Goal: Task Accomplishment & Management: Complete application form

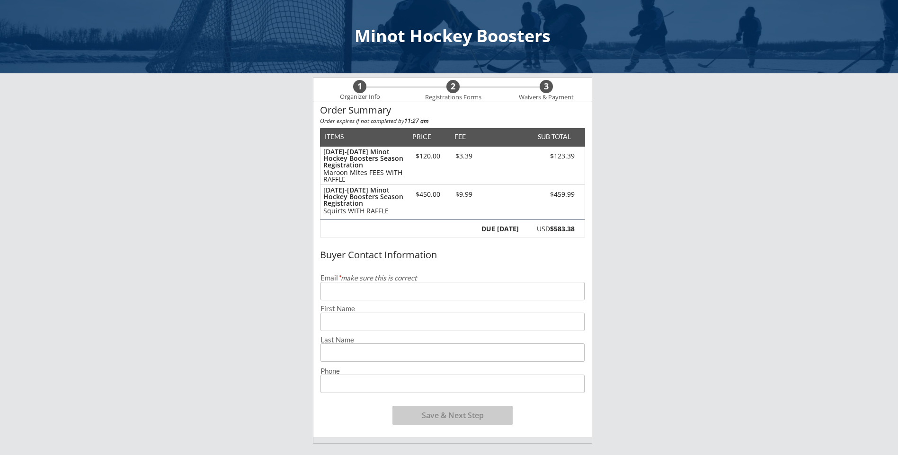
click at [360, 292] on input "email" at bounding box center [452, 291] width 264 height 18
type input "[EMAIL_ADDRESS][DOMAIN_NAME]"
type input "[PERSON_NAME]"
type input "[PHONE_NUMBER]"
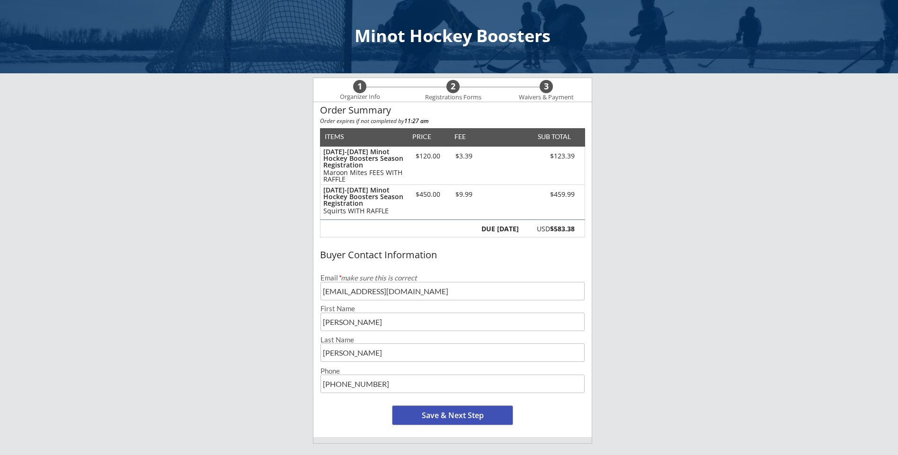
click at [419, 411] on button "Save & Next Step" at bounding box center [452, 415] width 120 height 19
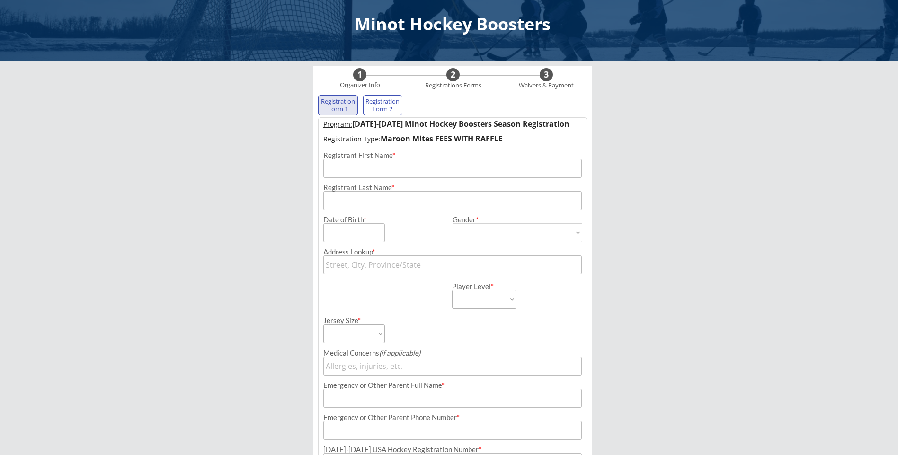
scroll to position [68, 0]
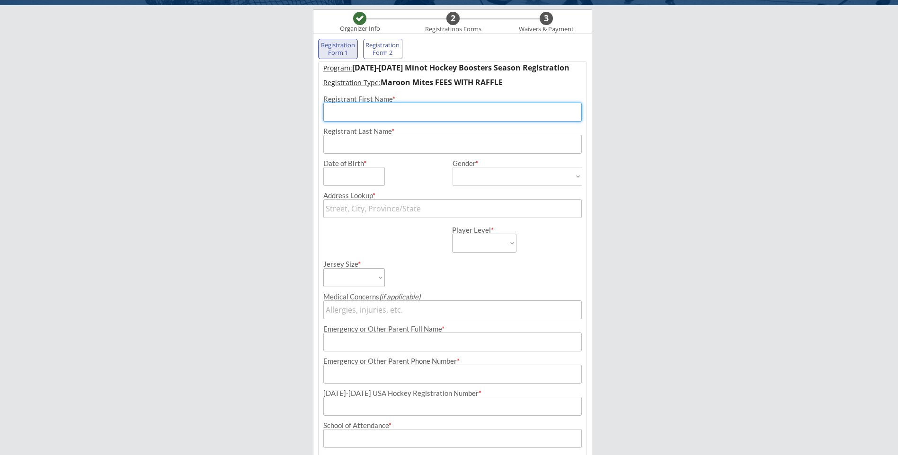
click at [343, 114] on input "input" at bounding box center [452, 112] width 258 height 19
type input "[PERSON_NAME]"
type input "[STREET_ADDRESS]"
type input "[PERSON_NAME]"
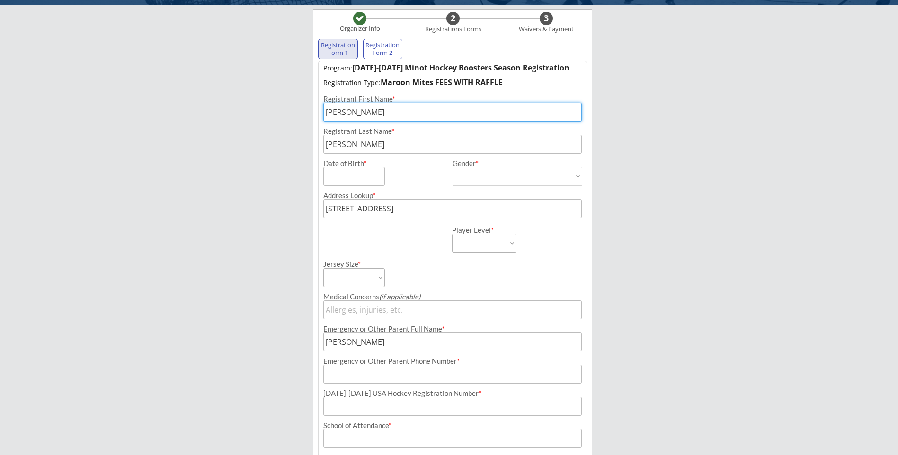
type input "[PHONE_NUMBER]"
type input "[EMAIL_ADDRESS][DOMAIN_NAME]"
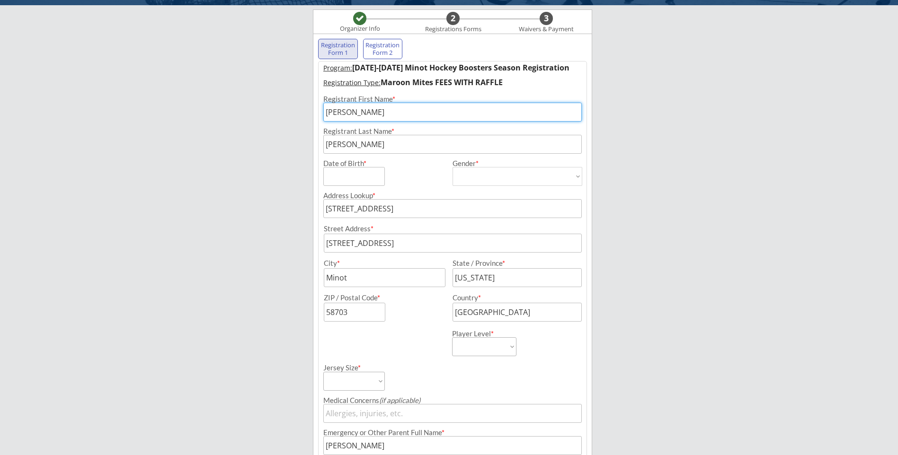
click at [360, 108] on input "input" at bounding box center [452, 112] width 258 height 19
type input "W"
type input "[PERSON_NAME]"
click at [357, 180] on input "input" at bounding box center [354, 176] width 62 height 19
type input "[DATE]"
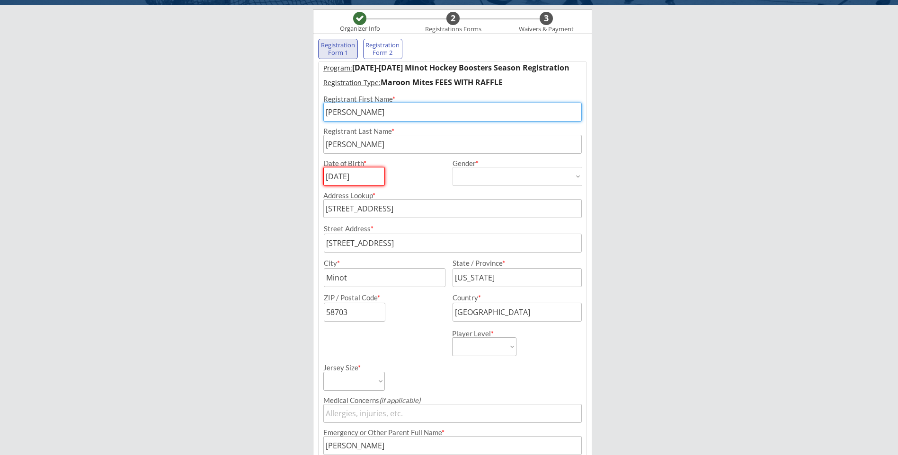
click at [483, 184] on select "[DEMOGRAPHIC_DATA] [DEMOGRAPHIC_DATA]" at bounding box center [517, 176] width 130 height 19
select select ""[DEMOGRAPHIC_DATA]""
click at [452, 167] on select "[DEMOGRAPHIC_DATA] [DEMOGRAPHIC_DATA]" at bounding box center [517, 176] width 130 height 19
type input "[DEMOGRAPHIC_DATA]"
click at [257, 201] on div "Minot Hockey Boosters Organizer Info 2 Registrations Forms 3 Waivers & Payment …" at bounding box center [449, 332] width 898 height 800
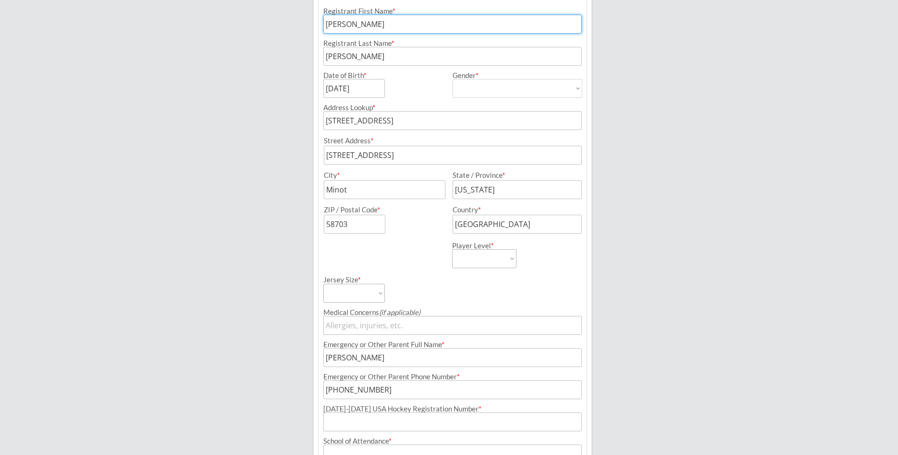
scroll to position [163, 0]
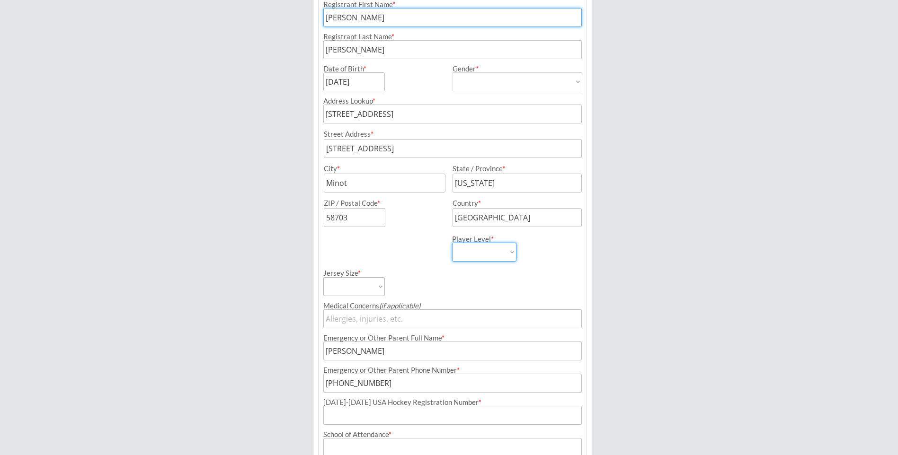
click at [474, 256] on select "Learn to Play Boys Learn to Play Girls Maroon Mites Gold/White Mites Squirts Pe…" at bounding box center [484, 252] width 64 height 19
select select ""Maroon Mites""
click at [452, 243] on select "Learn to Play Boys Learn to Play Girls Maroon Mites Gold/White Mites Squirts Pe…" at bounding box center [484, 252] width 64 height 19
click at [338, 283] on select "Adult Small Adult Medium Adult Large Adult XL Goalie Cut" at bounding box center [354, 286] width 62 height 19
select select ""Adult Small""
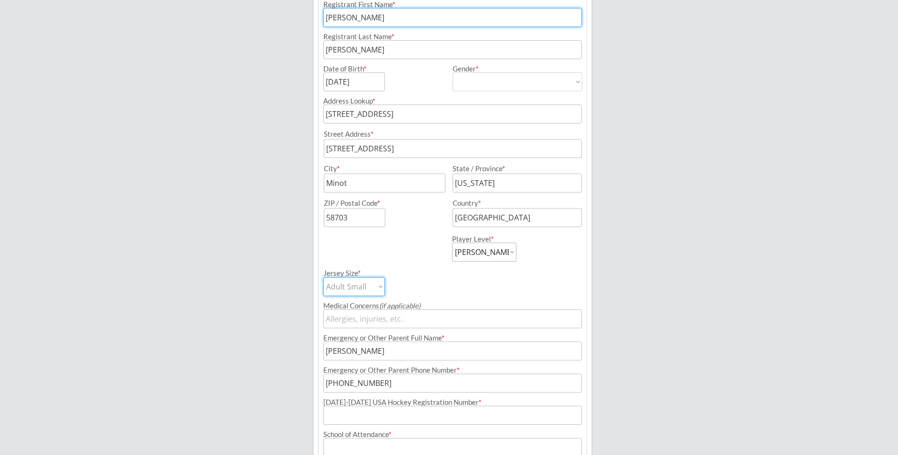
click at [323, 277] on select "Adult Small Adult Medium Adult Large Adult XL Goalie Cut" at bounding box center [354, 286] width 62 height 19
click at [278, 285] on div "Minot Hockey Boosters Organizer Info 2 Registrations Forms 3 Waivers & Payment …" at bounding box center [449, 237] width 898 height 800
click at [376, 348] on input "input" at bounding box center [452, 351] width 258 height 19
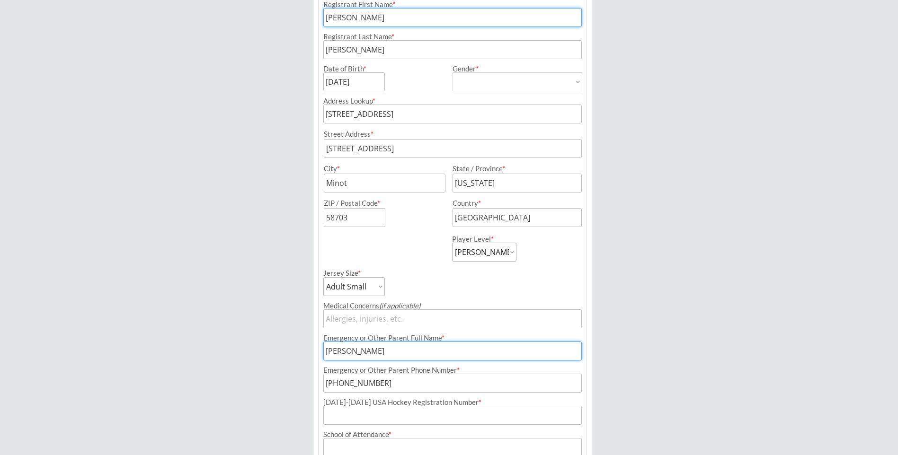
click at [380, 344] on input "input" at bounding box center [452, 351] width 258 height 19
click at [379, 344] on input "input" at bounding box center [452, 351] width 258 height 19
click at [376, 343] on input "input" at bounding box center [452, 351] width 258 height 19
drag, startPoint x: 377, startPoint y: 354, endPoint x: 276, endPoint y: 349, distance: 101.4
click at [281, 352] on div "Minot Hockey Boosters Organizer Info 2 Registrations Forms 3 Waivers & Payment …" at bounding box center [449, 237] width 898 height 800
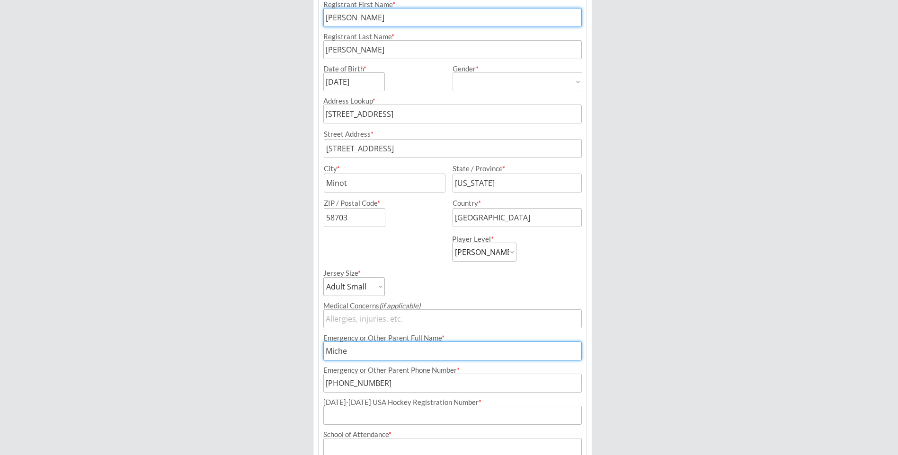
type input "[PERSON_NAME]"
click at [390, 385] on input "input" at bounding box center [452, 383] width 258 height 19
type input "[PHONE_NUMBER]"
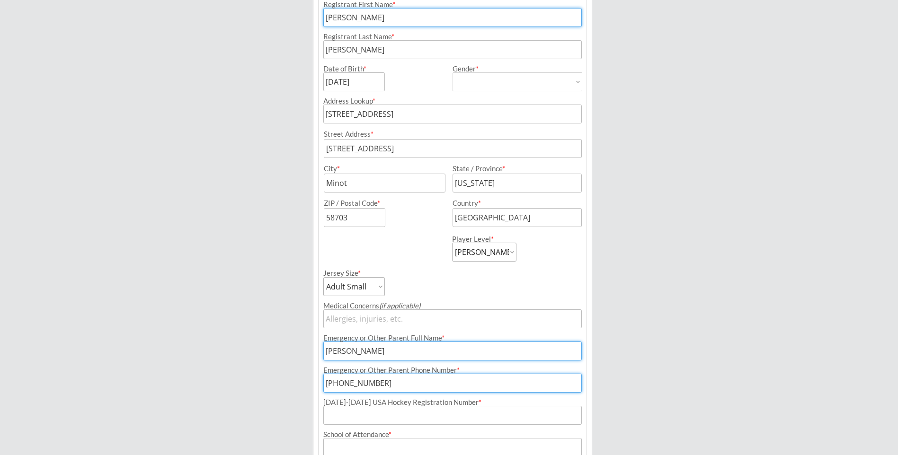
click at [251, 319] on div "Minot Hockey Boosters Organizer Info 2 Registrations Forms 3 Waivers & Payment …" at bounding box center [449, 237] width 898 height 800
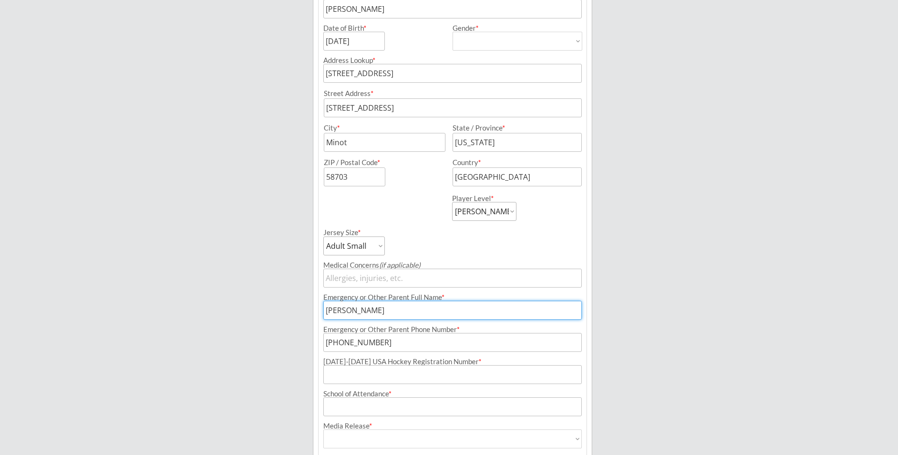
scroll to position [257, 0]
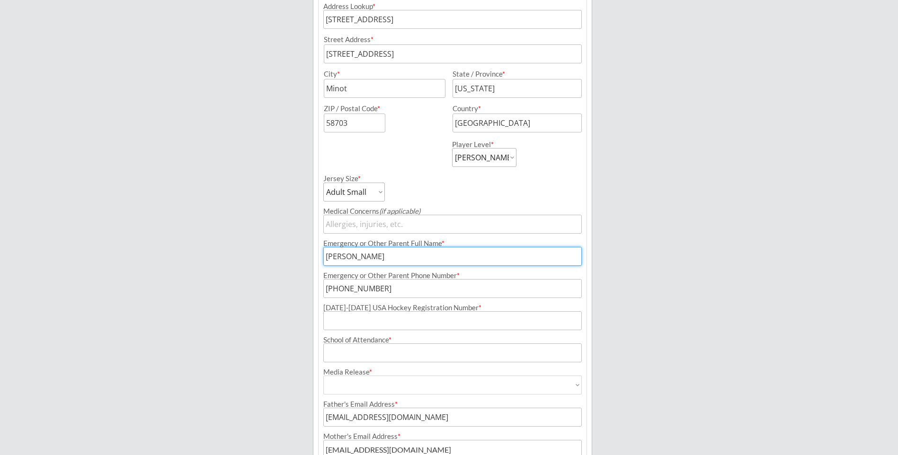
click at [368, 323] on input "input" at bounding box center [452, 320] width 258 height 19
type input "210601082SAYLE"
click at [560, 354] on input "input" at bounding box center [452, 353] width 258 height 19
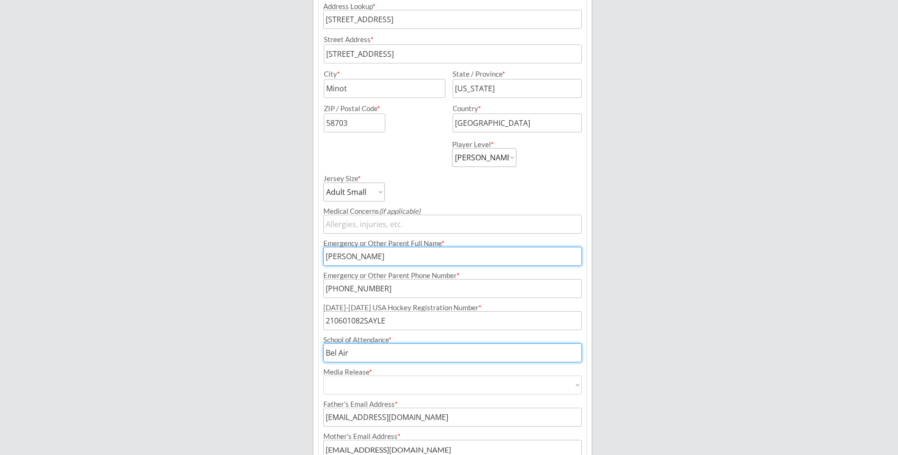
type input "Bel Air"
click at [558, 391] on select "Yes No" at bounding box center [452, 385] width 258 height 19
select select ""Yes""
click at [323, 376] on select "Yes No" at bounding box center [452, 385] width 258 height 19
type input "Yes"
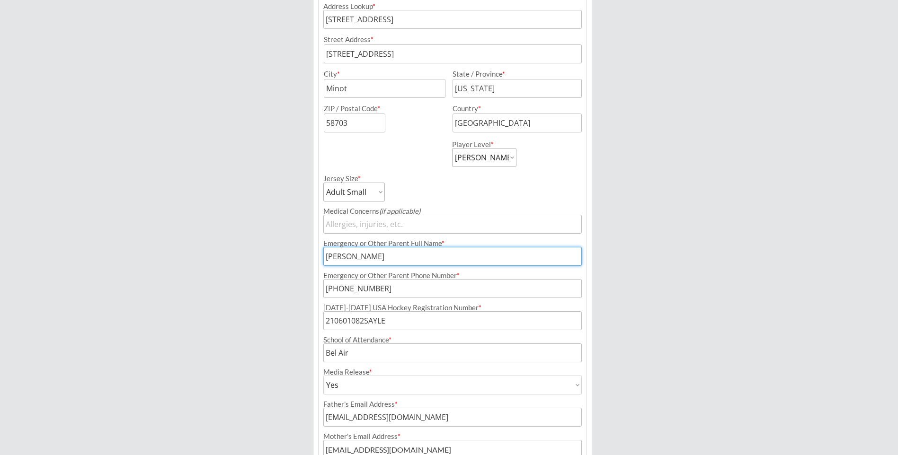
click at [221, 359] on div "Minot Hockey Boosters Organizer Info 2 Registrations Forms 3 Waivers & Payment …" at bounding box center [449, 143] width 898 height 800
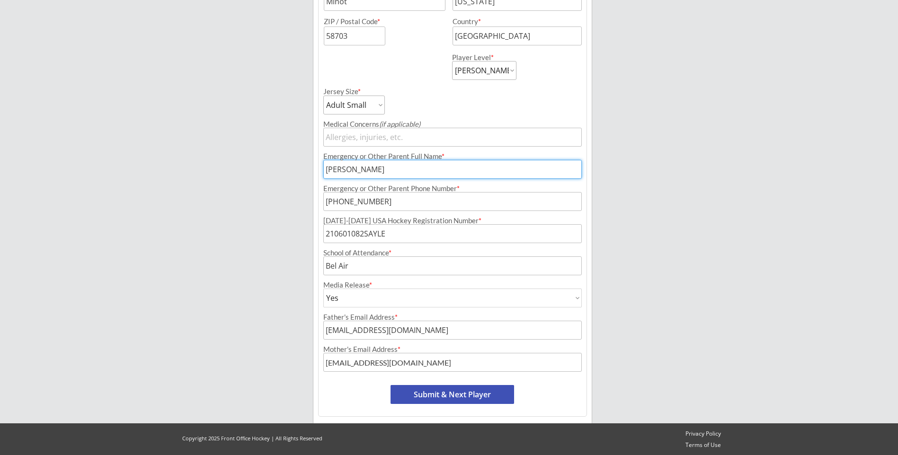
scroll to position [345, 0]
click at [374, 363] on input "input" at bounding box center [452, 362] width 258 height 19
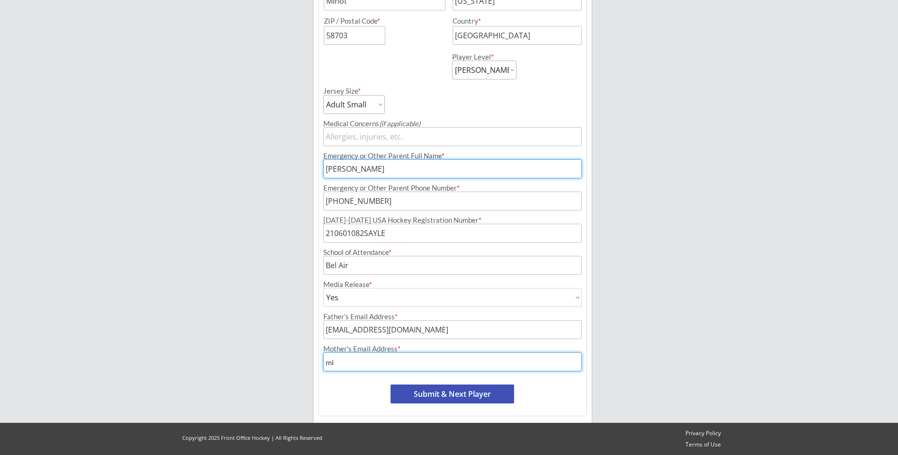
type input "[EMAIL_ADDRESS][DOMAIN_NAME]"
click at [437, 398] on button "Submit & Next Player" at bounding box center [452, 394] width 124 height 19
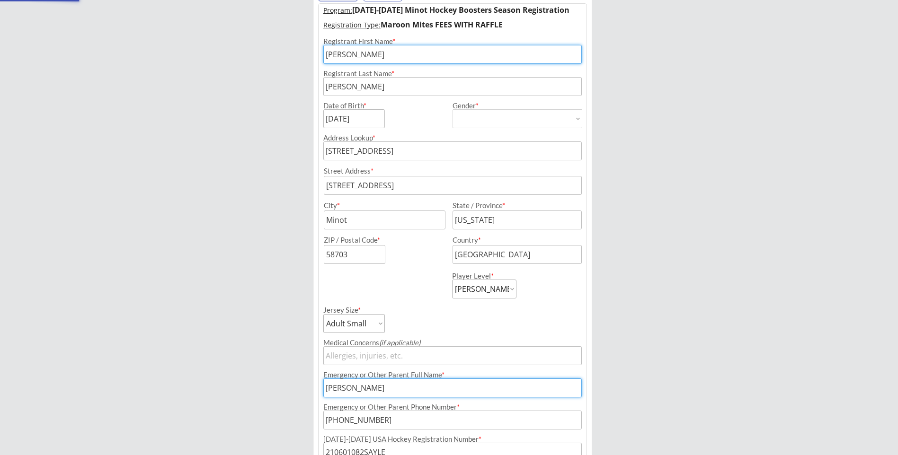
scroll to position [78, 0]
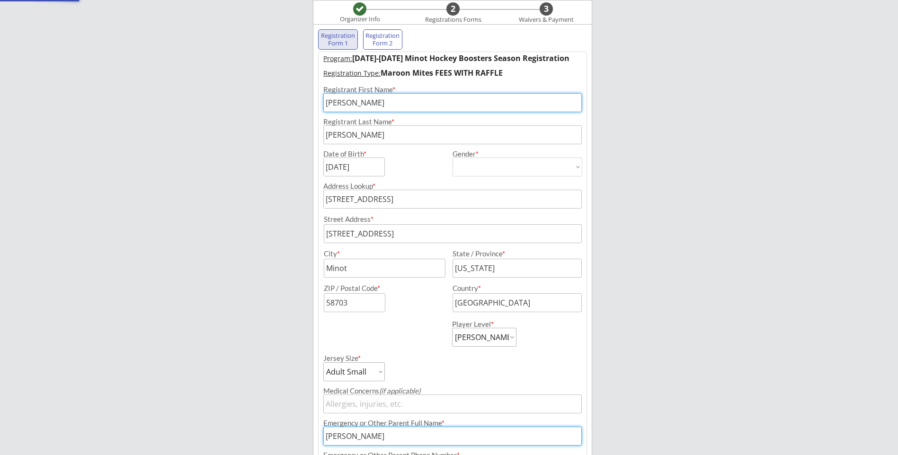
select select ""PLACEHOLDER_1427118222253""
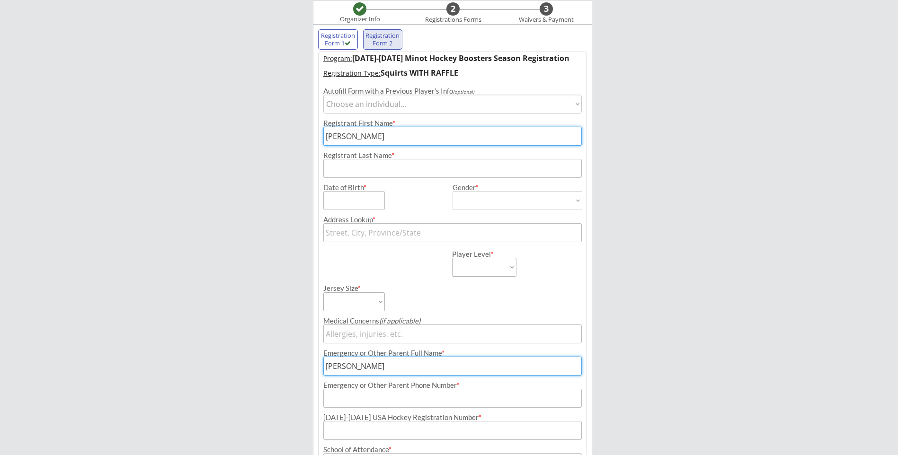
click at [368, 106] on select "Choose an individual... [PERSON_NAME]" at bounding box center [452, 104] width 258 height 19
click at [375, 134] on input "input" at bounding box center [452, 136] width 258 height 19
type input "[PERSON_NAME]"
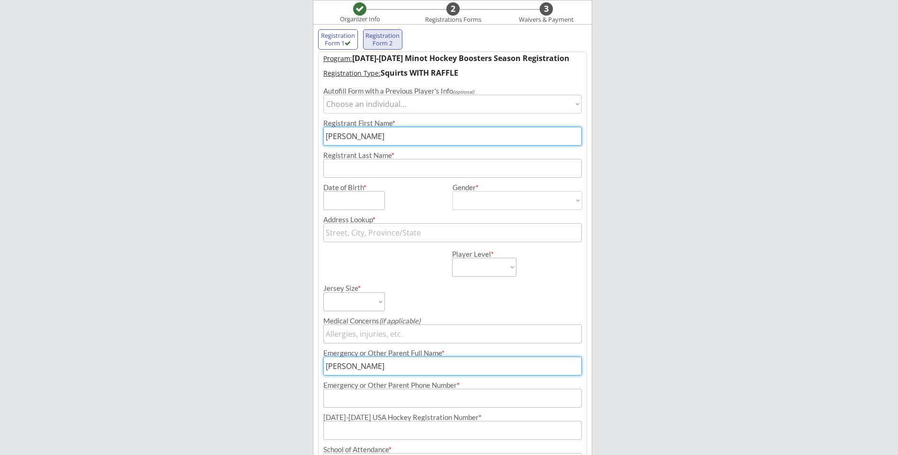
type input "[PERSON_NAME]"
type input "[STREET_ADDRESS]"
type input "[PHONE_NUMBER]"
type input "[EMAIL_ADDRESS][DOMAIN_NAME]"
type input "[STREET_ADDRESS]"
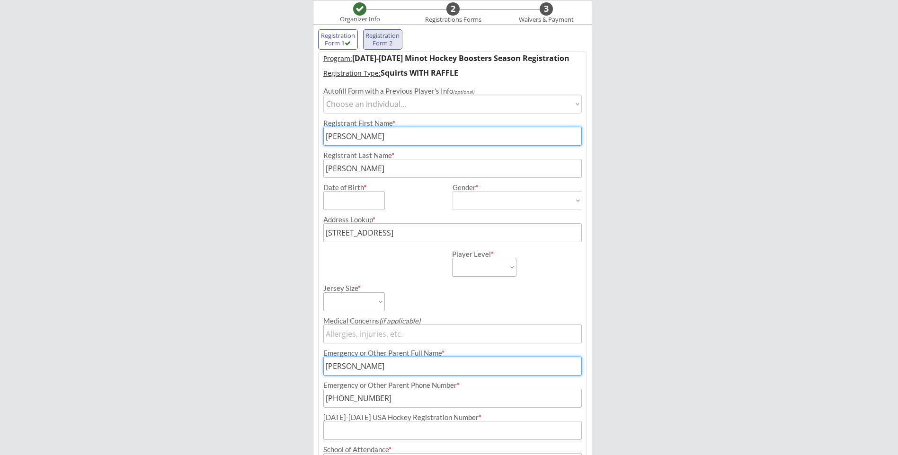
type input "Minot"
type input "[US_STATE]"
type input "58703"
type input "[GEOGRAPHIC_DATA]"
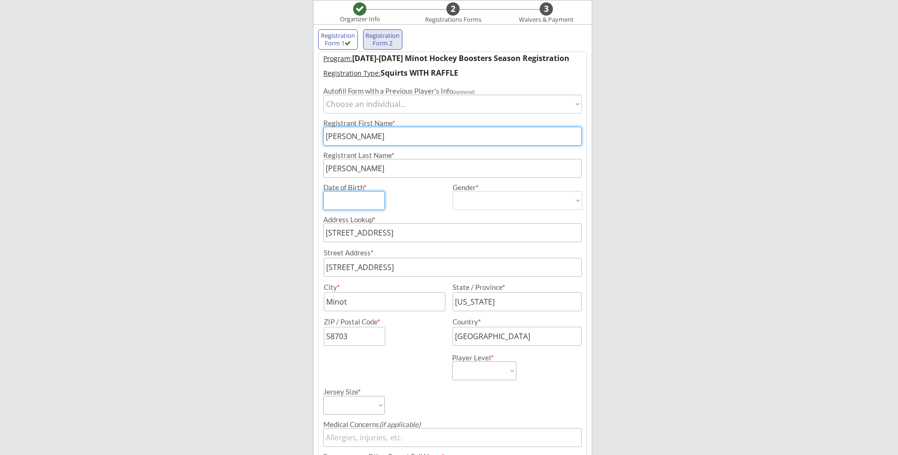
click at [359, 197] on input "input" at bounding box center [354, 200] width 62 height 19
type input "[DATE]"
click at [503, 205] on select "[DEMOGRAPHIC_DATA] [DEMOGRAPHIC_DATA]" at bounding box center [517, 200] width 130 height 19
select select ""[DEMOGRAPHIC_DATA]""
click at [452, 191] on select "[DEMOGRAPHIC_DATA] [DEMOGRAPHIC_DATA]" at bounding box center [517, 200] width 130 height 19
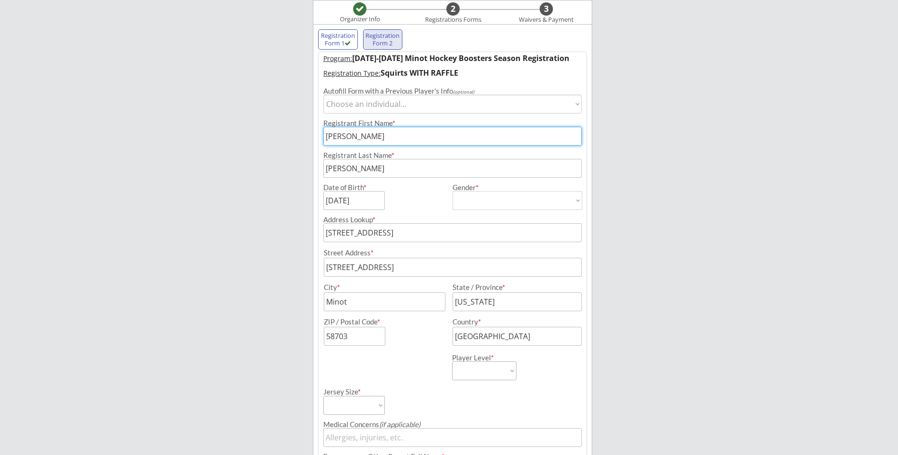
type input "[DEMOGRAPHIC_DATA]"
click at [461, 363] on select "Learn to Play Boys Learn to Play Girls Maroon Mites Gold/White Mites Squirts Pe…" at bounding box center [484, 371] width 64 height 19
select select ""Squirts""
click at [452, 362] on select "Learn to Play Boys Learn to Play Girls Maroon Mites Gold/White Mites Squirts Pe…" at bounding box center [484, 371] width 64 height 19
click at [281, 260] on div "Minot Hockey Boosters Organizer Info 2 Registrations Forms 3 Waivers & Payment …" at bounding box center [449, 338] width 898 height 832
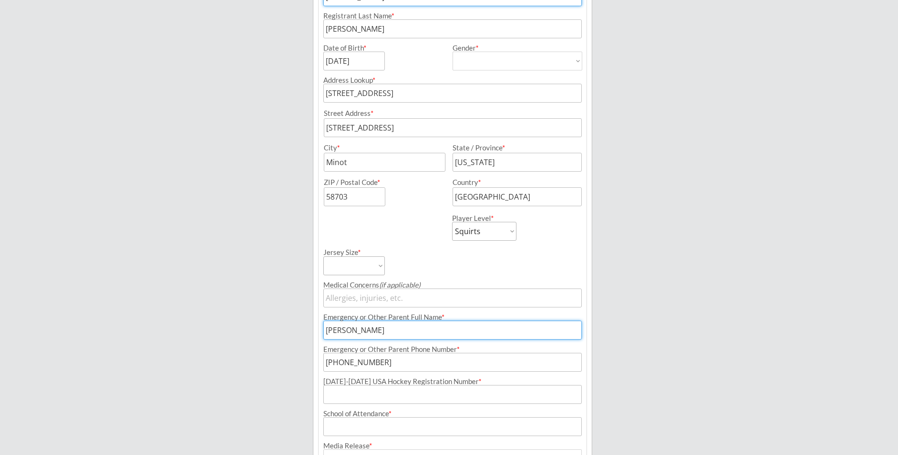
scroll to position [220, 0]
click at [354, 259] on select "Adult Small Adult Medium Adult Large Adult XL Goalie Cut" at bounding box center [354, 263] width 62 height 19
select select ""Adult Small""
click at [323, 254] on select "Adult Small Adult Medium Adult Large Adult XL Goalie Cut" at bounding box center [354, 263] width 62 height 19
click at [269, 266] on div "Minot Hockey Boosters Organizer Info 2 Registrations Forms 3 Waivers & Payment …" at bounding box center [449, 196] width 898 height 832
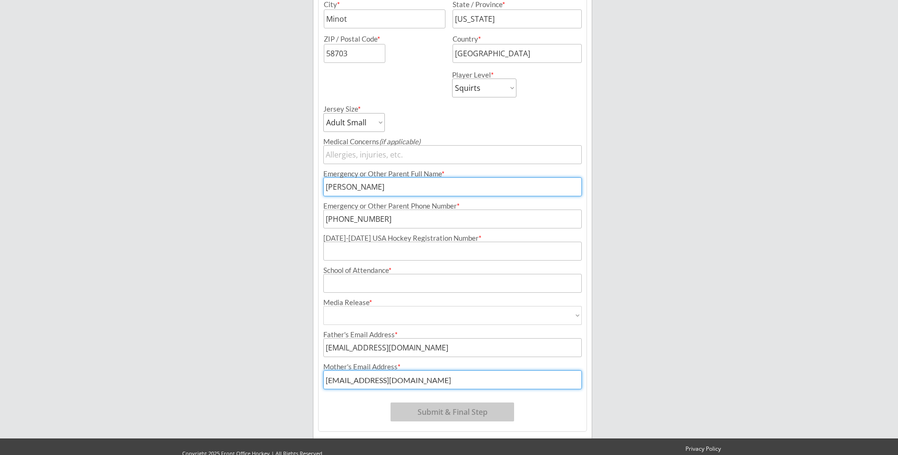
scroll to position [362, 0]
click at [381, 221] on input "input" at bounding box center [452, 218] width 258 height 19
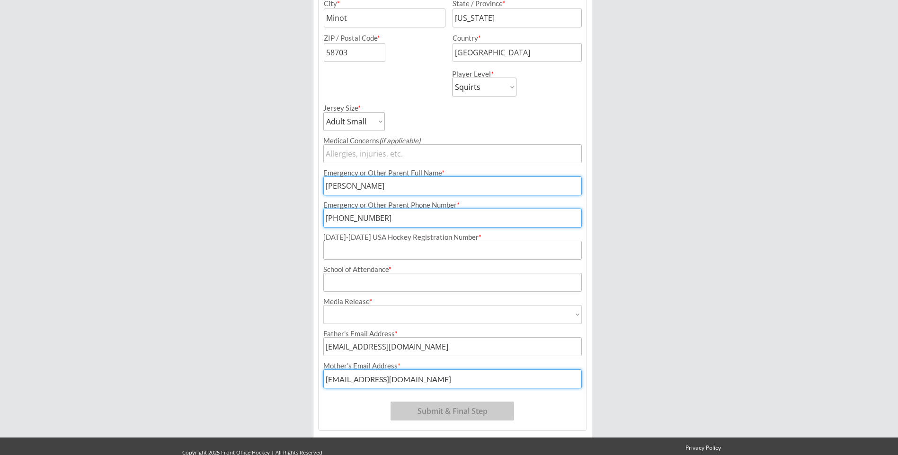
click at [381, 221] on input "input" at bounding box center [452, 218] width 258 height 19
click at [382, 221] on input "input" at bounding box center [452, 218] width 258 height 19
type input "[PHONE_NUMBER]"
click at [381, 251] on input "input" at bounding box center [452, 250] width 258 height 19
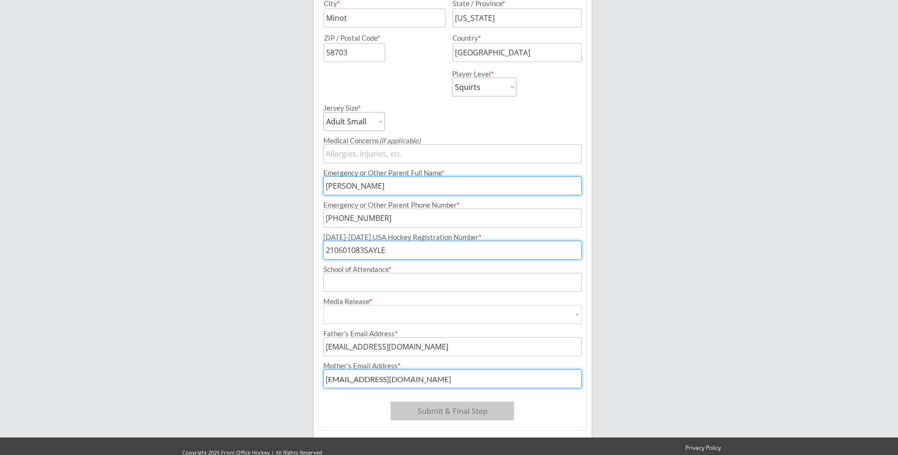
type input "210601083SAYLE"
click at [356, 286] on input "input" at bounding box center [452, 282] width 258 height 19
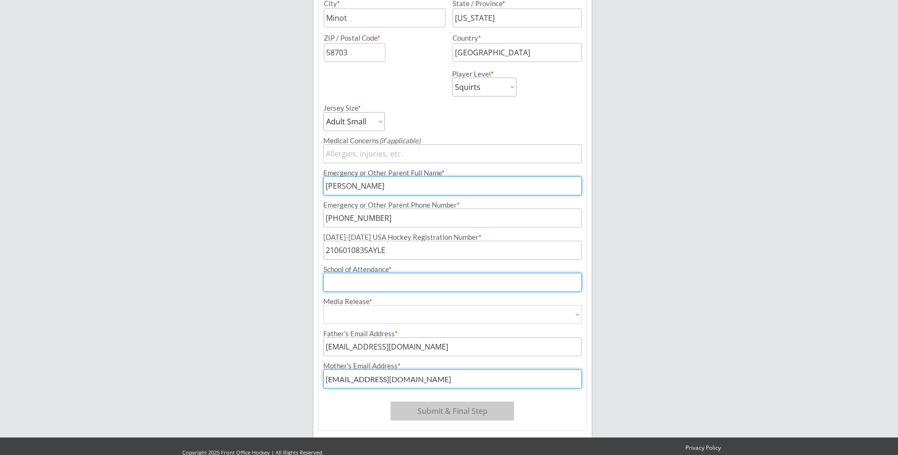
type input "Bel Air"
click at [331, 313] on select "Yes No" at bounding box center [452, 314] width 258 height 19
select select ""Yes""
click at [323, 305] on select "Yes No" at bounding box center [452, 314] width 258 height 19
type input "Yes"
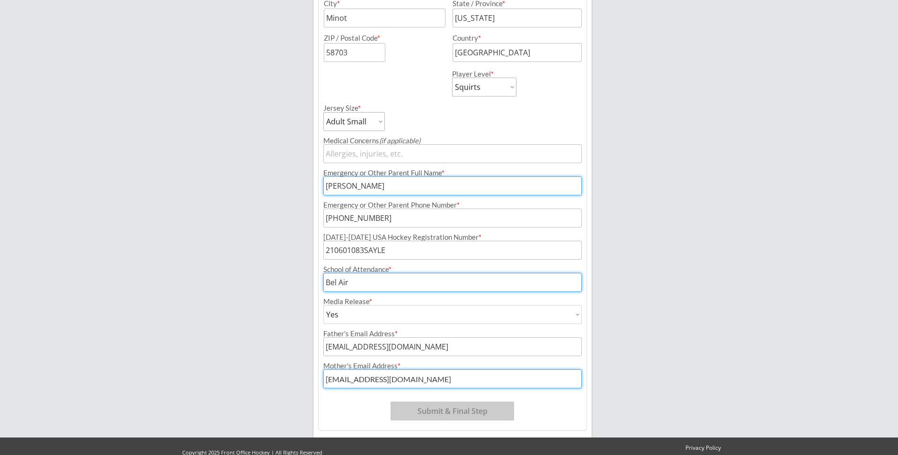
click at [285, 330] on div "Minot Hockey Boosters Organizer Info 2 Registrations Forms 3 Waivers & Payment …" at bounding box center [449, 54] width 898 height 832
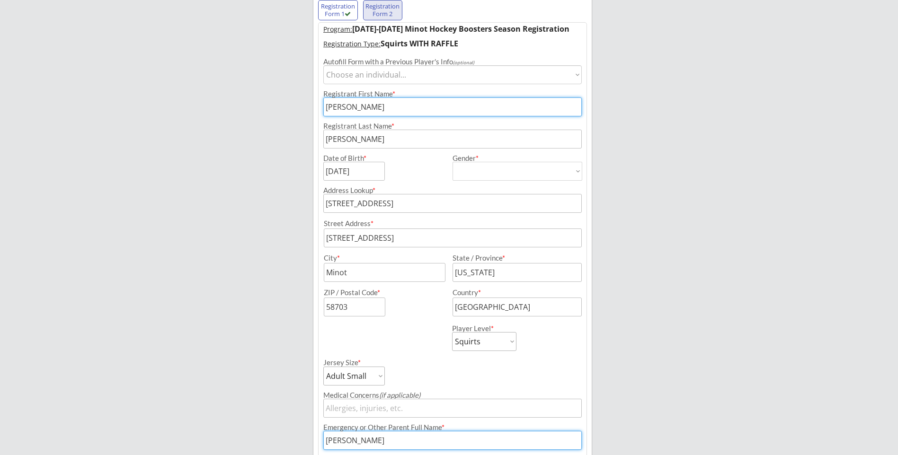
scroll to position [92, 0]
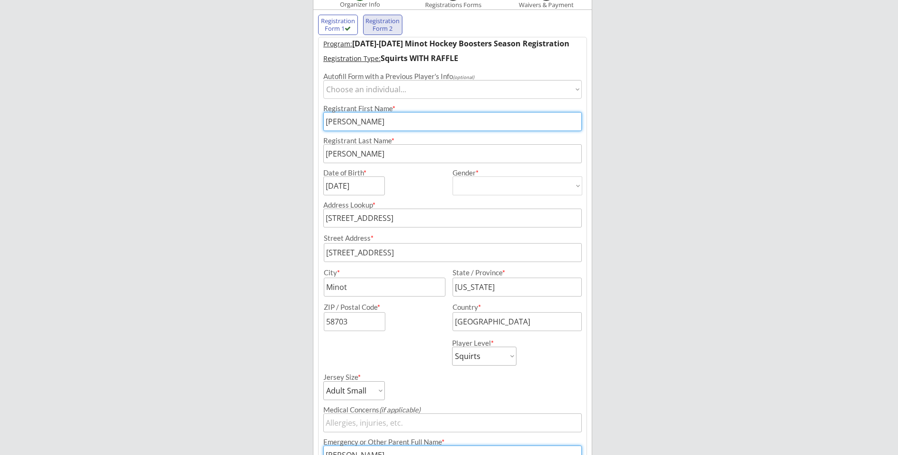
click at [376, 125] on input "input" at bounding box center [452, 121] width 258 height 19
click at [295, 152] on div "Minot Hockey Boosters Organizer Info 2 Registrations Forms 3 Waivers & Payment …" at bounding box center [449, 324] width 898 height 832
click at [358, 155] on input "input" at bounding box center [452, 153] width 258 height 19
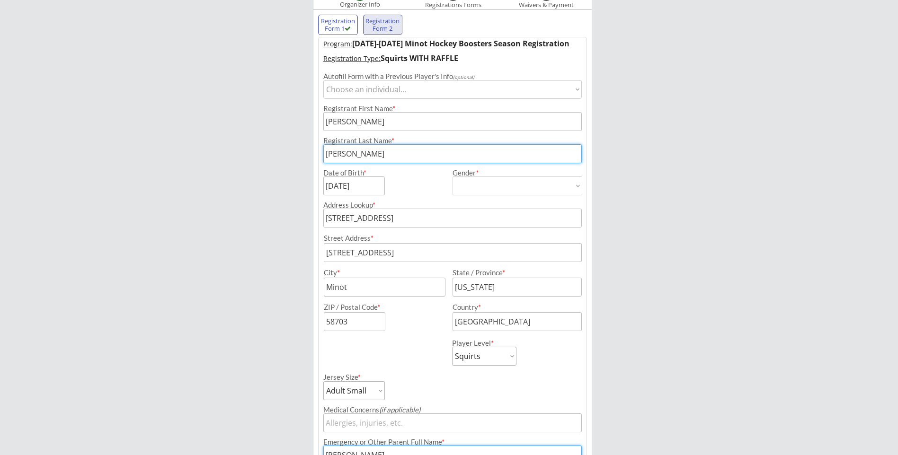
click at [267, 175] on div "Minot Hockey Boosters Organizer Info 2 Registrations Forms 3 Waivers & Payment …" at bounding box center [449, 324] width 898 height 832
click at [434, 219] on input "[STREET_ADDRESS]" at bounding box center [452, 218] width 258 height 19
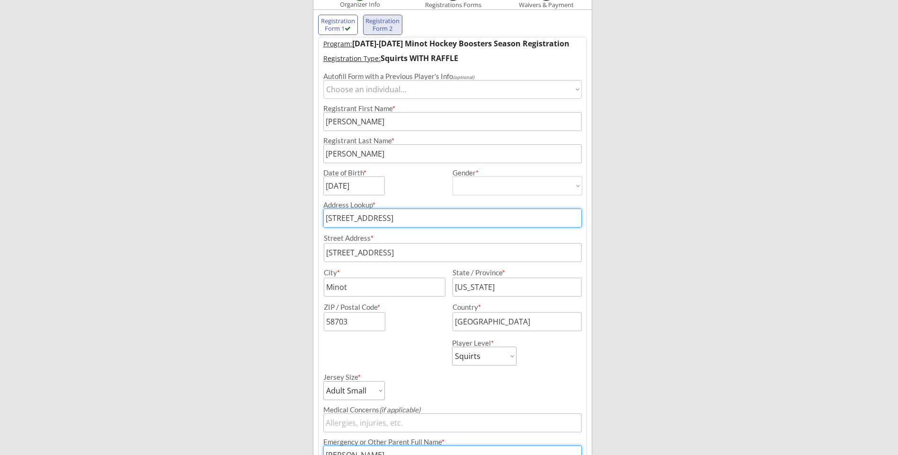
click at [292, 238] on div "Minot Hockey Boosters Organizer Info 2 Registrations Forms 3 Waivers & Payment …" at bounding box center [449, 324] width 898 height 832
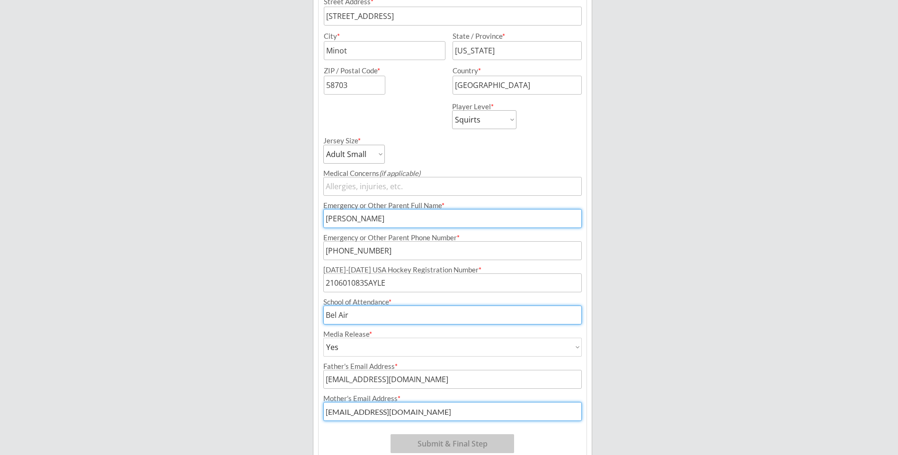
scroll to position [376, 0]
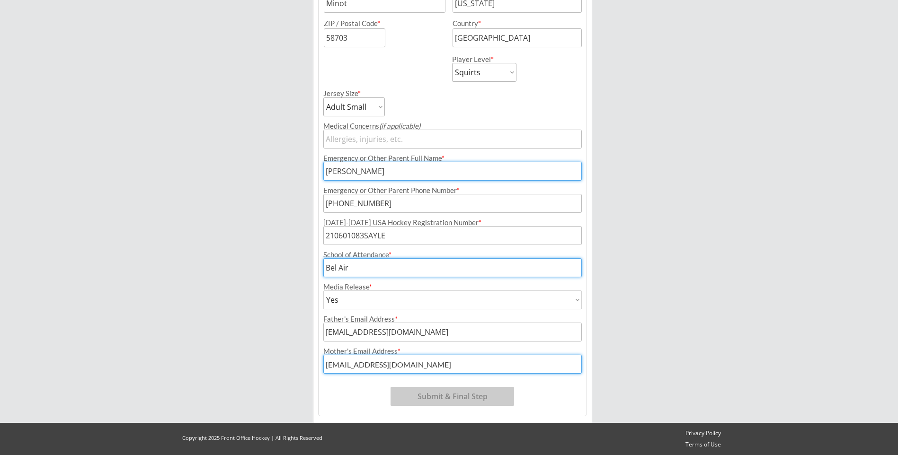
click at [428, 389] on button "Submit & Final Step" at bounding box center [452, 396] width 124 height 19
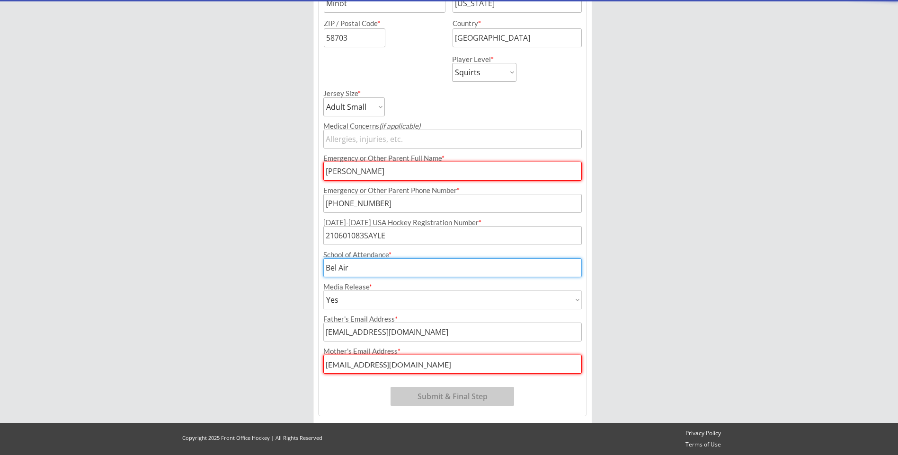
click at [403, 364] on input "input" at bounding box center [452, 364] width 258 height 19
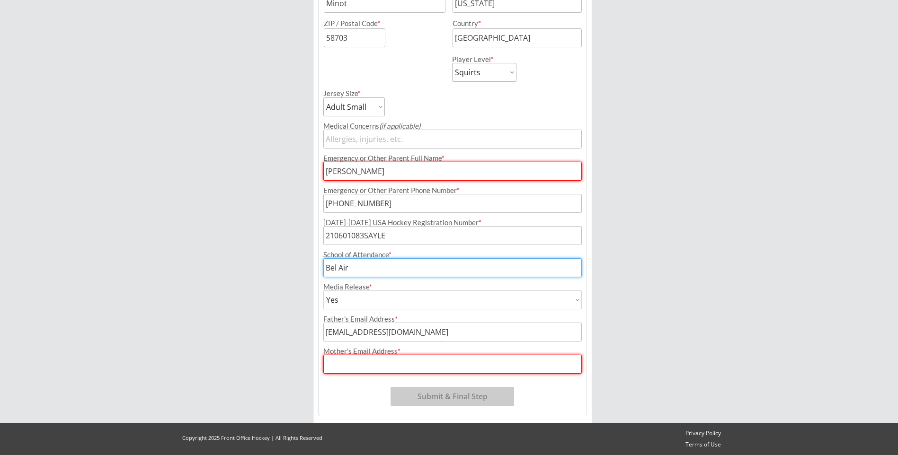
click at [329, 380] on div "Program: [DATE]-[DATE] Minot Hockey Boosters Season Registration Registration T…" at bounding box center [452, 85] width 269 height 664
click at [355, 360] on input "input" at bounding box center [452, 364] width 258 height 19
type input "[EMAIL_ADDRESS][DOMAIN_NAME]"
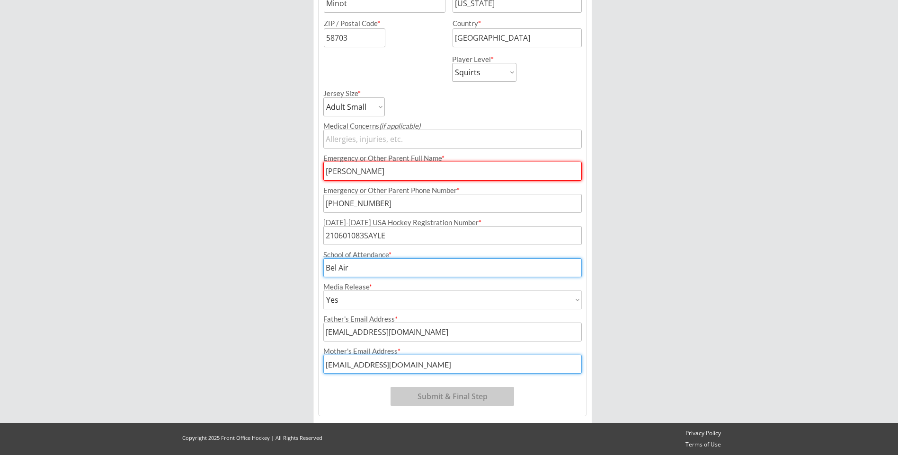
click at [337, 330] on input "input" at bounding box center [452, 332] width 258 height 19
click at [355, 264] on input "input" at bounding box center [452, 267] width 258 height 19
click at [406, 169] on input "input" at bounding box center [452, 171] width 258 height 19
click at [287, 193] on div "Minot Hockey Boosters Organizer Info 2 Registrations Forms 3 Waivers & Payment …" at bounding box center [449, 40] width 898 height 832
click at [344, 173] on input "input" at bounding box center [452, 171] width 258 height 19
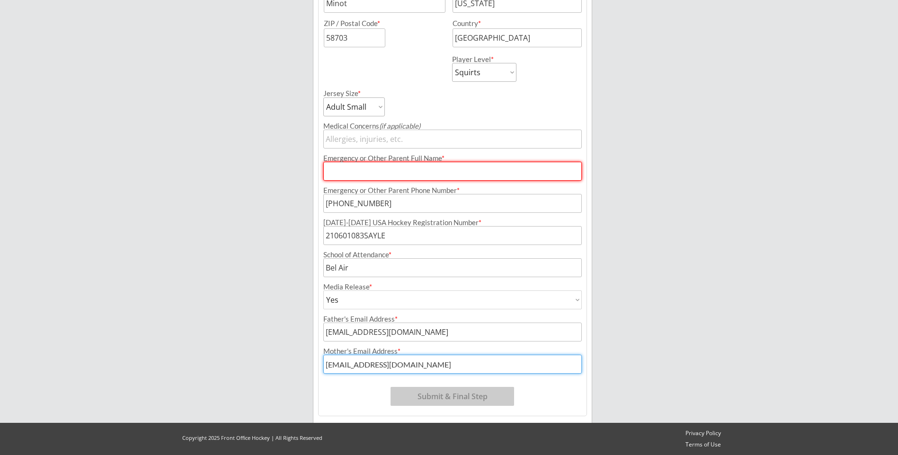
type input "[PERSON_NAME]"
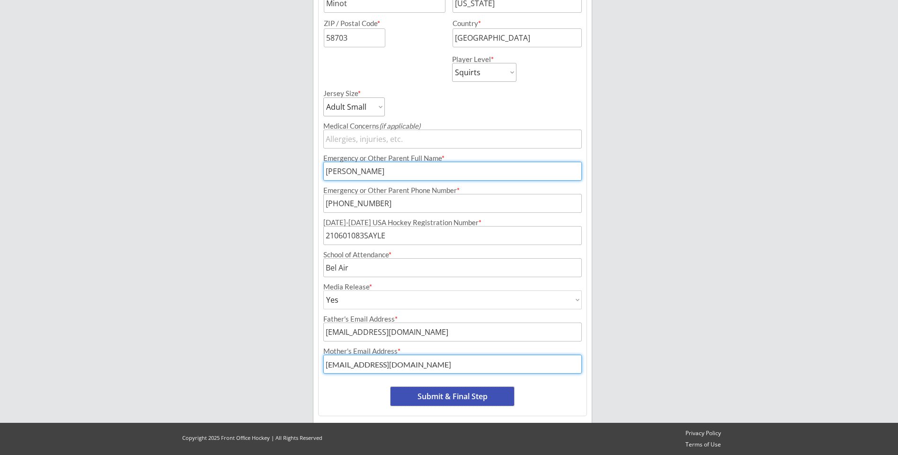
click at [427, 391] on button "Submit & Final Step" at bounding box center [452, 396] width 124 height 19
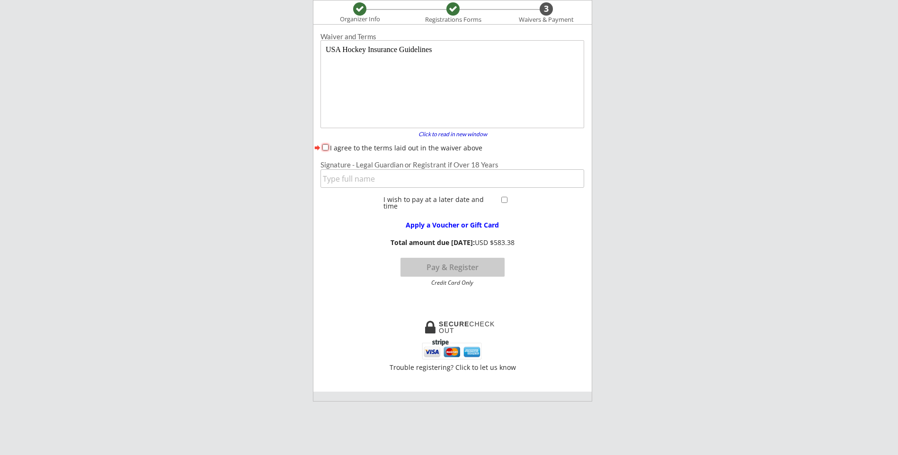
scroll to position [0, 0]
click at [324, 148] on input "I agree to the terms laid out in the waiver above" at bounding box center [325, 147] width 6 height 6
checkbox input "true"
click at [337, 182] on input "input" at bounding box center [452, 178] width 264 height 18
type input "[PERSON_NAME]"
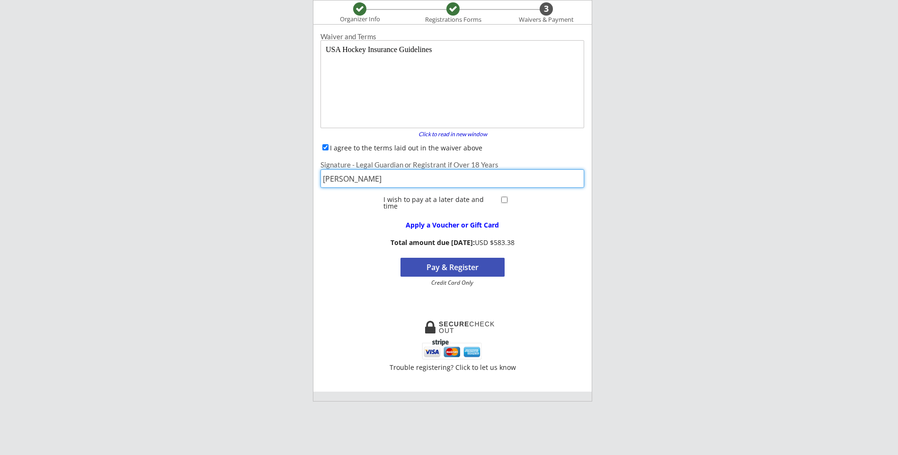
click at [505, 200] on input "checkbox" at bounding box center [504, 200] width 6 height 6
click at [503, 200] on input "checkbox" at bounding box center [504, 200] width 6 height 6
click at [505, 201] on input "checkbox" at bounding box center [504, 200] width 6 height 6
checkbox input "true"
click at [479, 267] on button "Register" at bounding box center [452, 267] width 104 height 19
